Goal: Navigation & Orientation: Find specific page/section

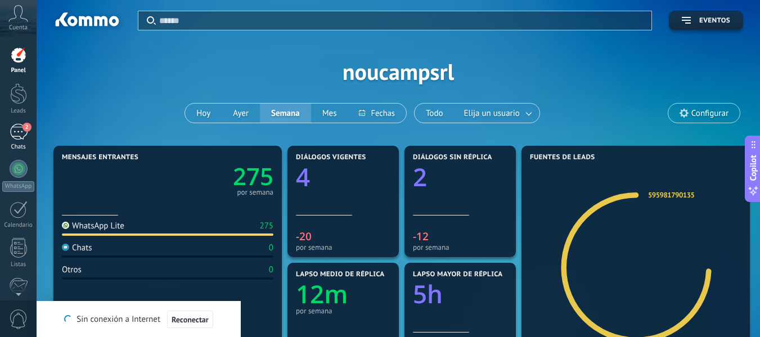
click at [15, 137] on div "2" at bounding box center [19, 132] width 18 height 16
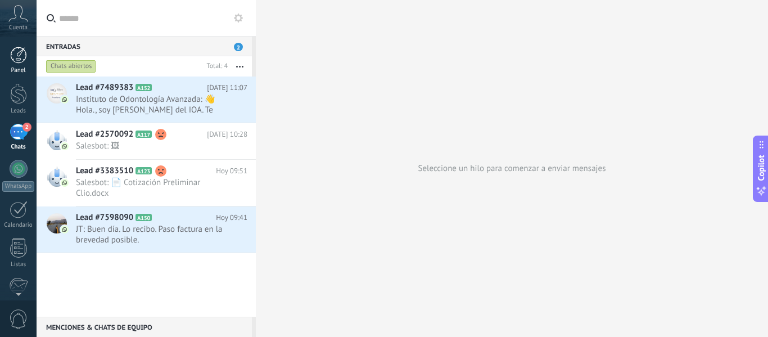
click at [15, 62] on div at bounding box center [18, 55] width 17 height 17
